Goal: Information Seeking & Learning: Understand process/instructions

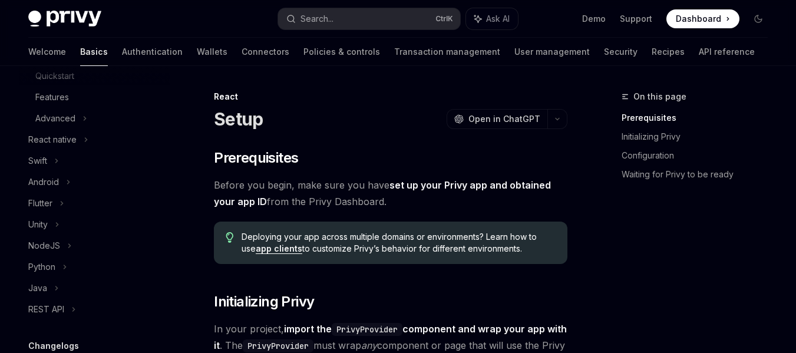
scroll to position [202, 0]
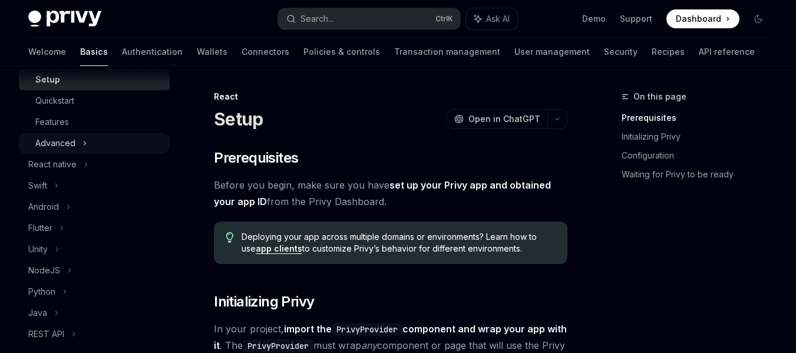
click at [80, 146] on div "Advanced" at bounding box center [94, 143] width 151 height 21
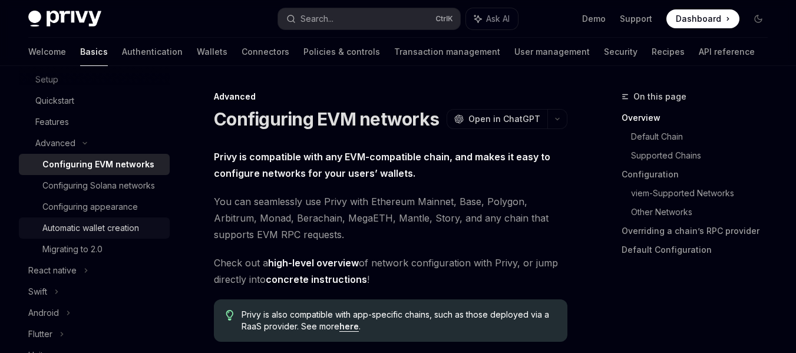
click at [56, 235] on div "Automatic wallet creation" at bounding box center [90, 228] width 97 height 14
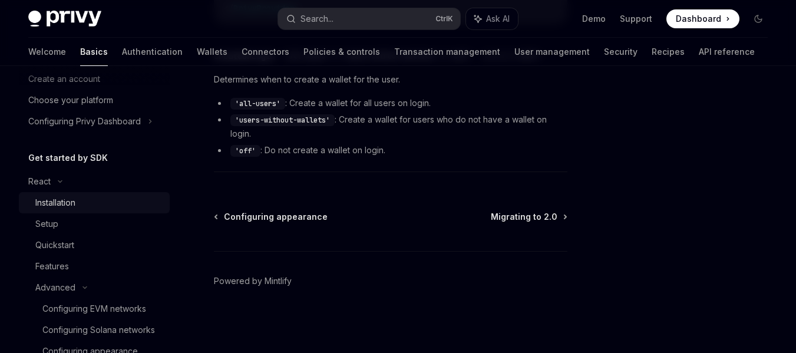
scroll to position [67, 0]
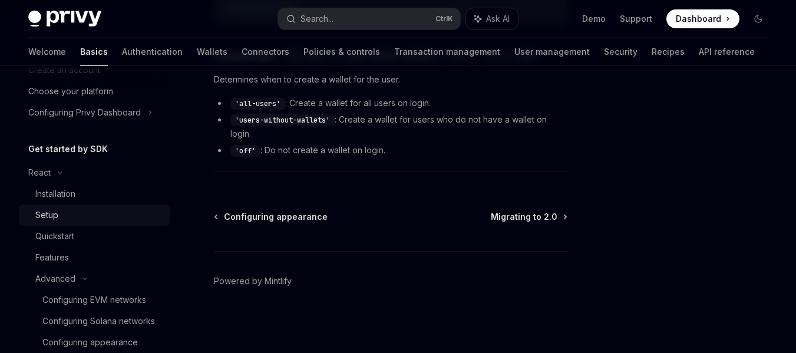
click at [48, 218] on div "Setup" at bounding box center [46, 215] width 23 height 14
type textarea "*"
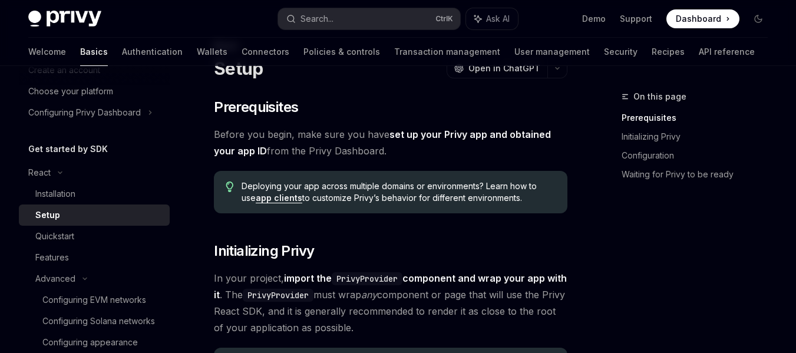
scroll to position [42, 0]
